Goal: Check status: Check status

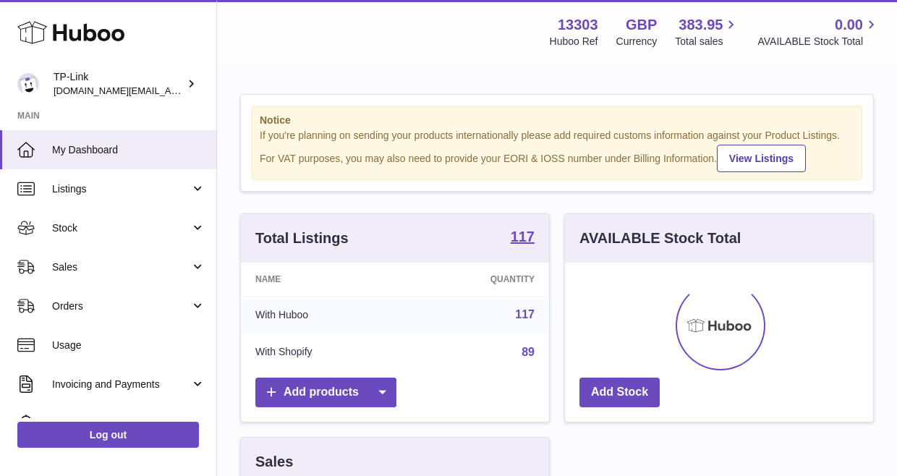
scroll to position [226, 313]
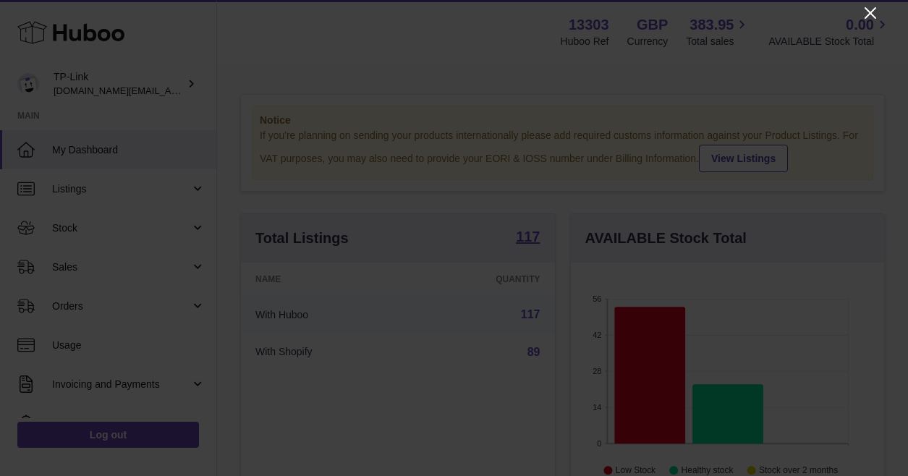
click at [874, 12] on icon "Close" at bounding box center [870, 12] width 17 height 17
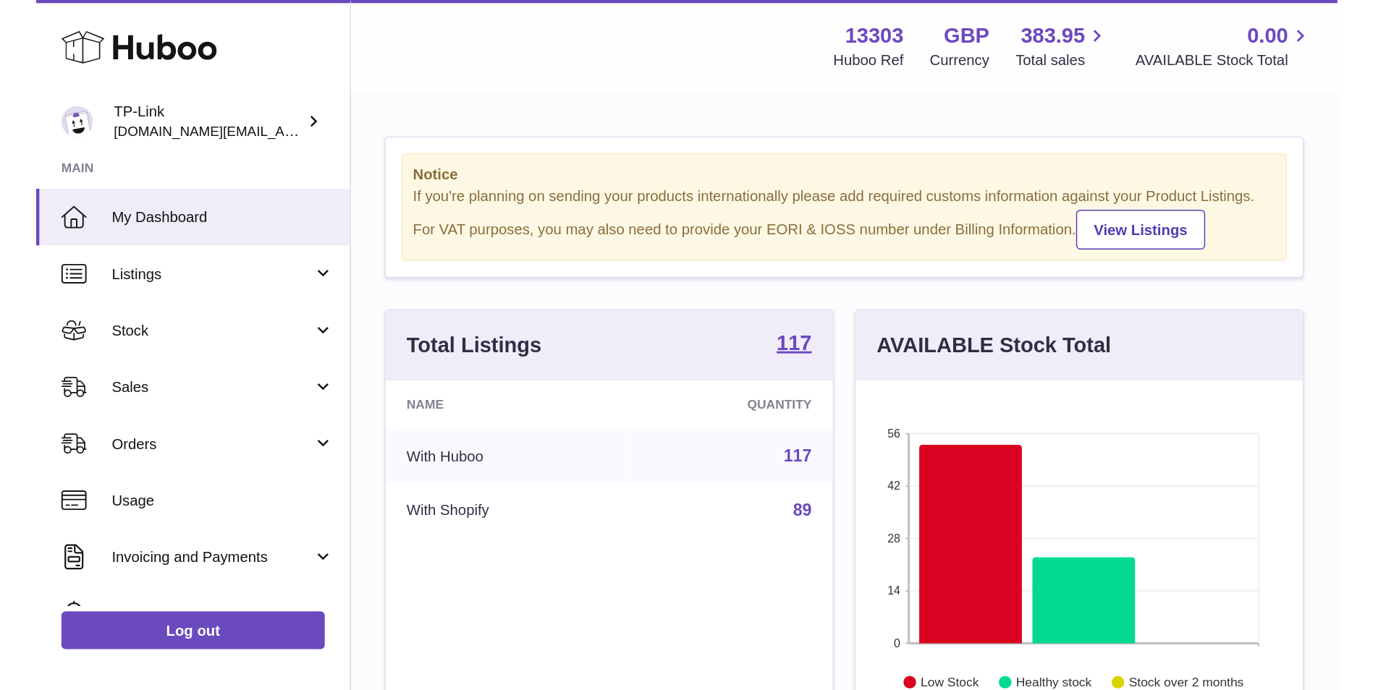
scroll to position [226, 358]
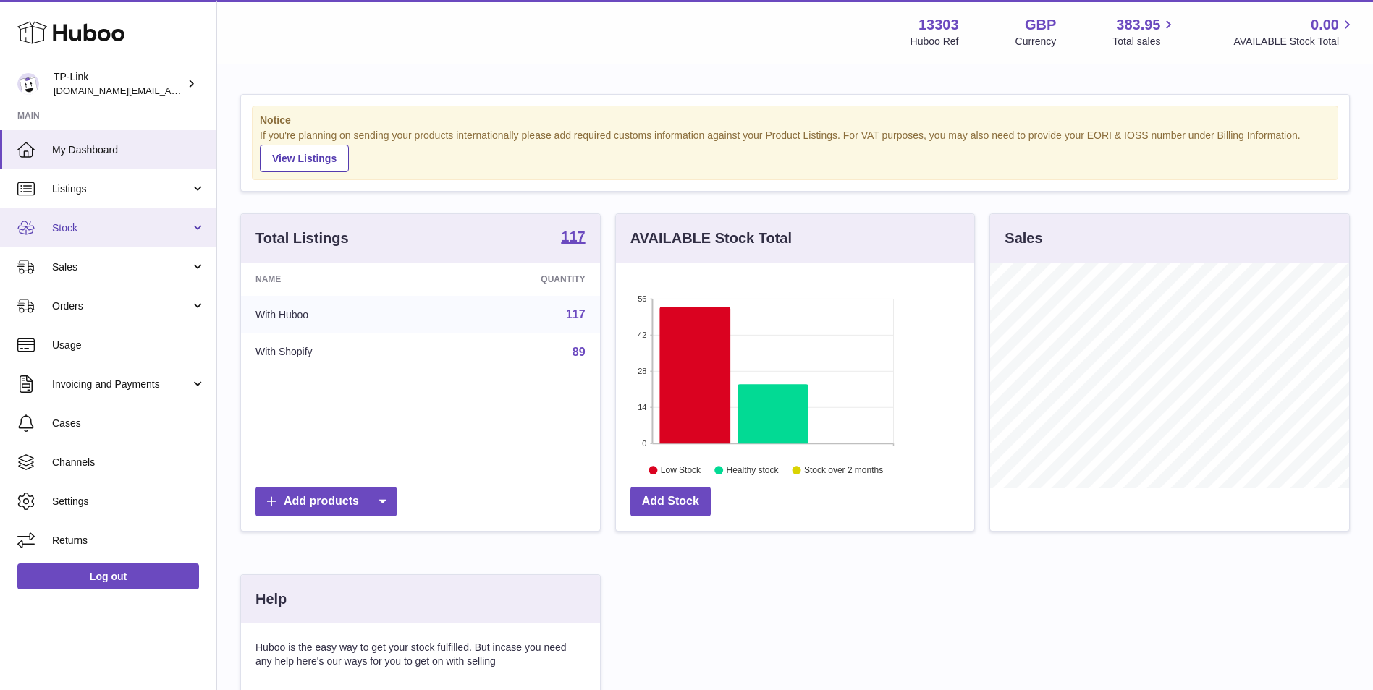
click at [129, 239] on link "Stock" at bounding box center [108, 227] width 216 height 39
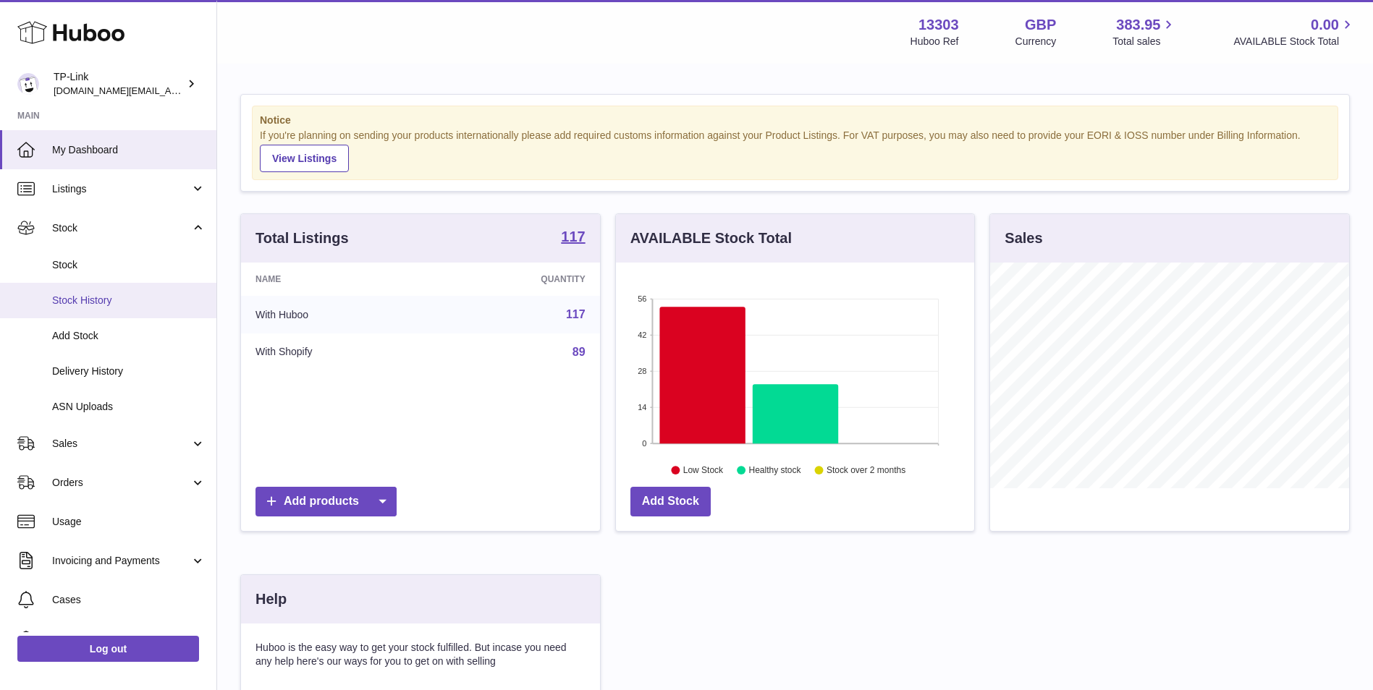
click at [130, 294] on span "Stock History" at bounding box center [128, 301] width 153 height 14
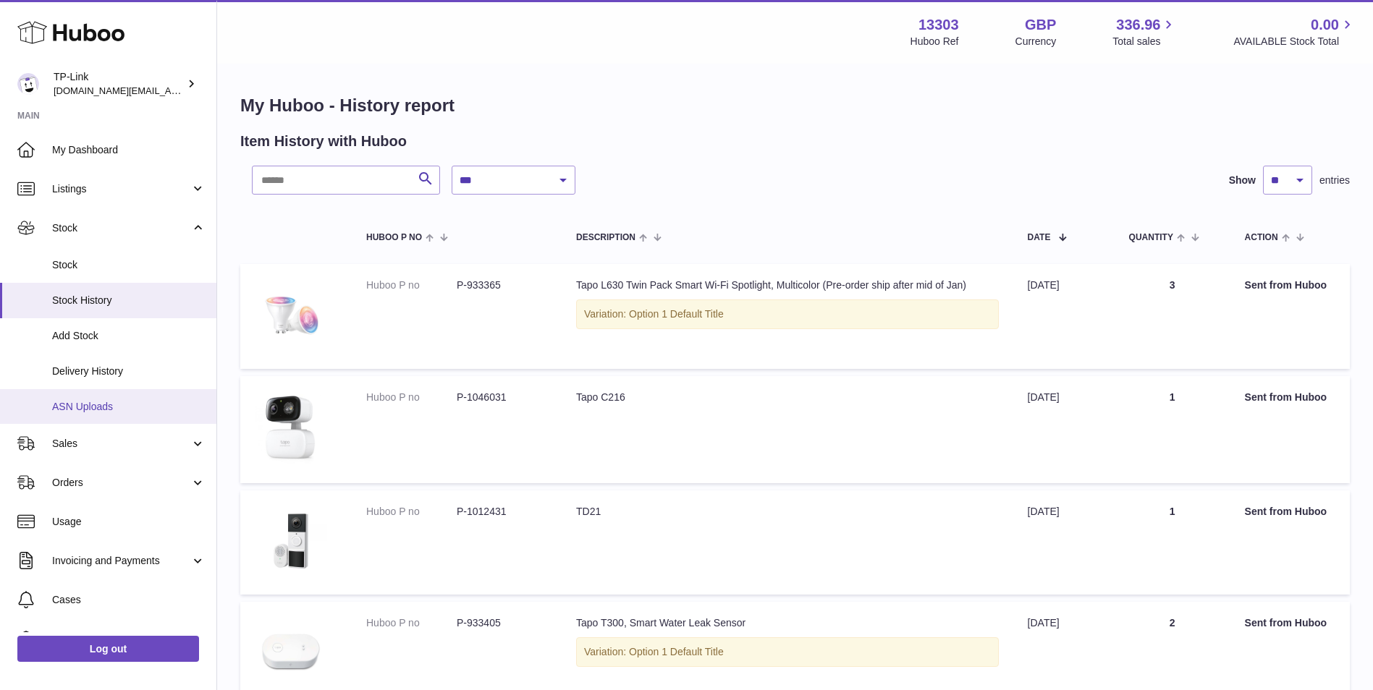
click at [135, 395] on link "ASN Uploads" at bounding box center [108, 406] width 216 height 35
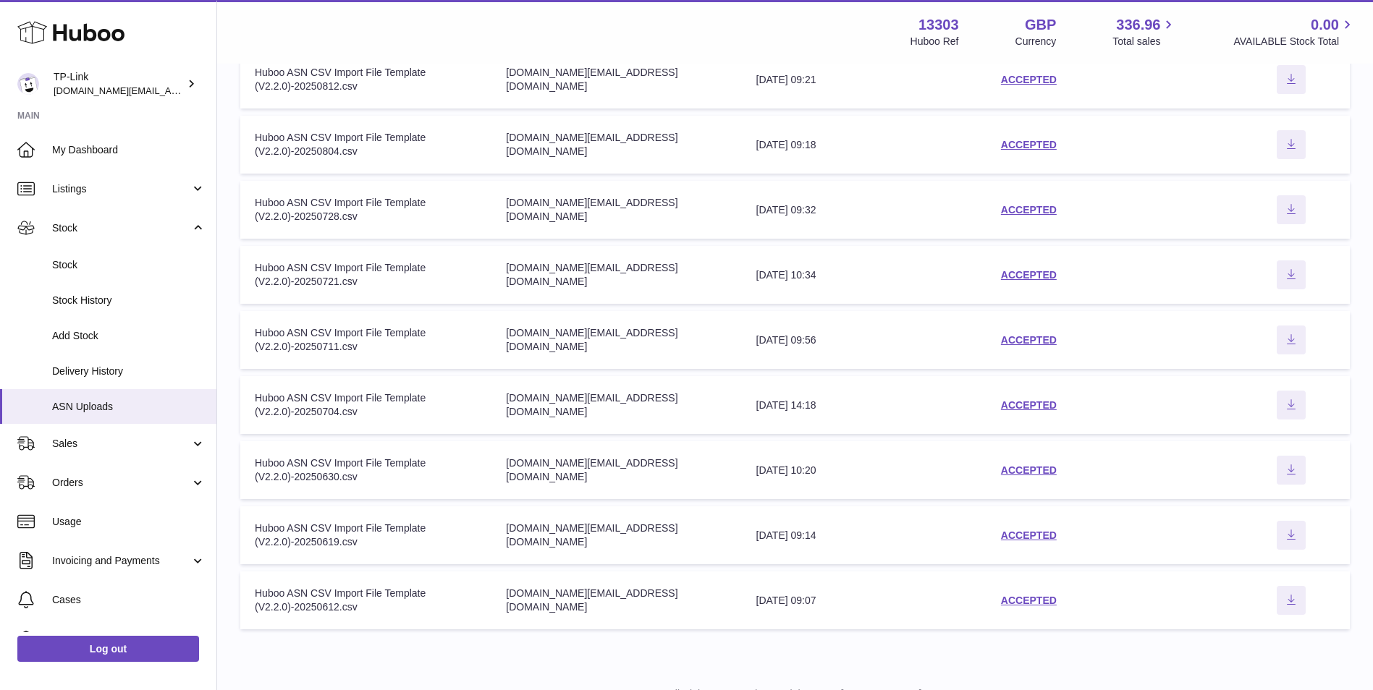
scroll to position [26, 0]
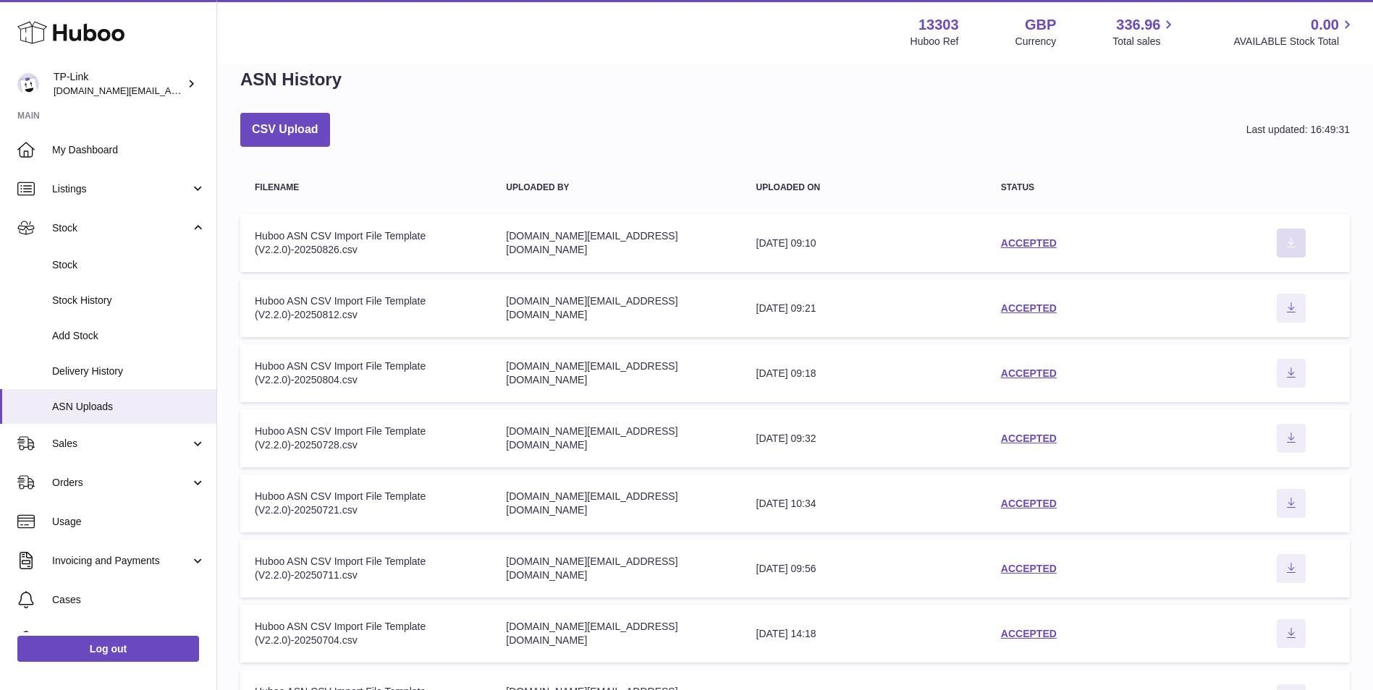
click at [1281, 242] on icon "Download ASN file" at bounding box center [1290, 243] width 23 height 12
drag, startPoint x: 545, startPoint y: 101, endPoint x: 525, endPoint y: 193, distance: 93.9
click at [545, 100] on div "ASN History CSV Upload Last updated: 16:49:31 Filename Uploaded by Uploaded on …" at bounding box center [795, 466] width 1156 height 855
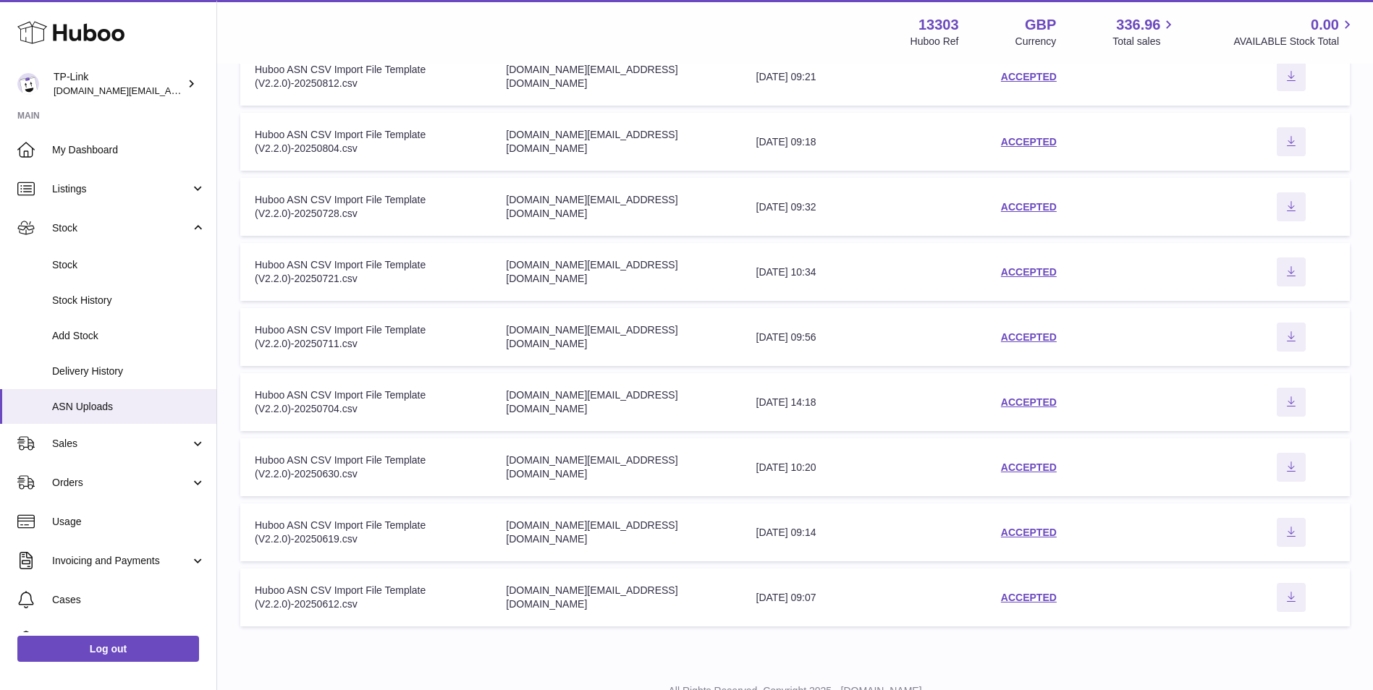
scroll to position [315, 0]
